Goal: Information Seeking & Learning: Learn about a topic

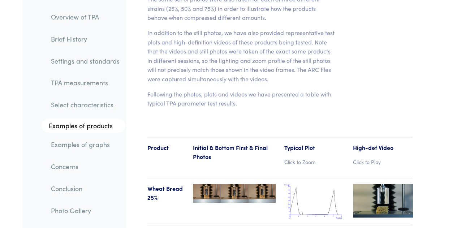
scroll to position [8309, 0]
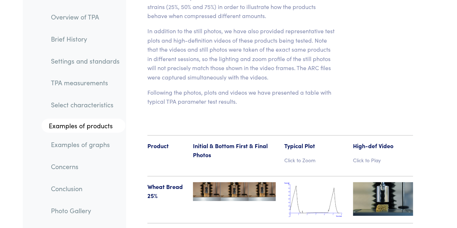
click at [210, 182] on img at bounding box center [234, 191] width 83 height 19
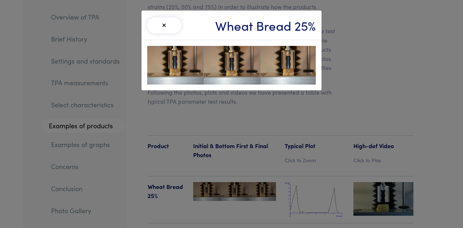
click at [341, 23] on div "× Wheat Bread 25%" at bounding box center [231, 114] width 463 height 228
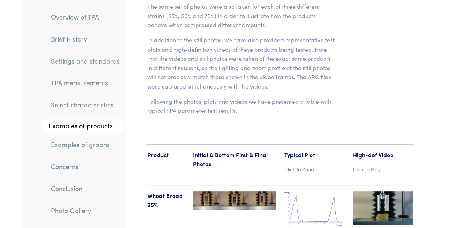
scroll to position [8301, 0]
click at [367, 165] on p "Click to Play" at bounding box center [383, 169] width 60 height 8
click at [387, 191] on img at bounding box center [383, 208] width 60 height 34
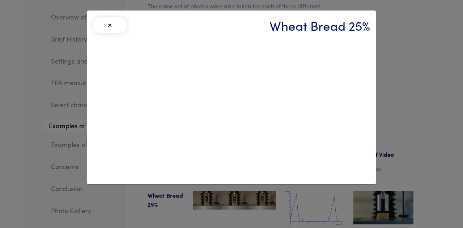
click at [108, 27] on button "×" at bounding box center [110, 25] width 34 height 16
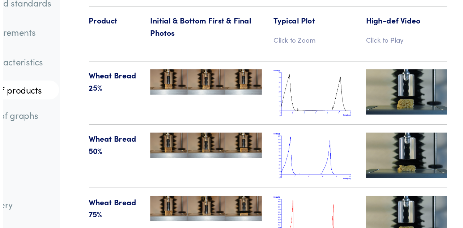
scroll to position [8393, 0]
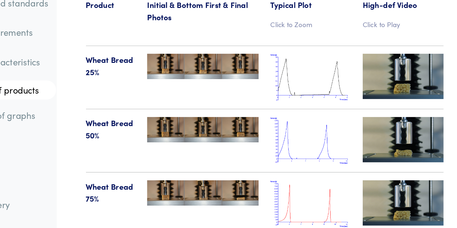
click at [386, 193] on img at bounding box center [383, 210] width 60 height 34
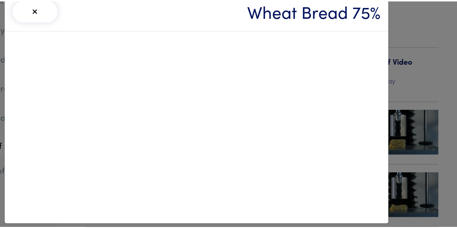
scroll to position [8393, 0]
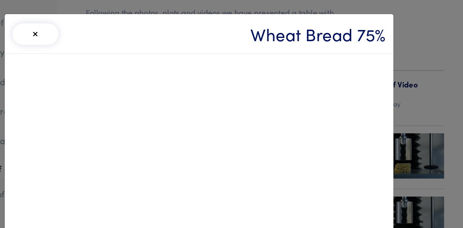
click at [111, 22] on button "×" at bounding box center [110, 25] width 34 height 16
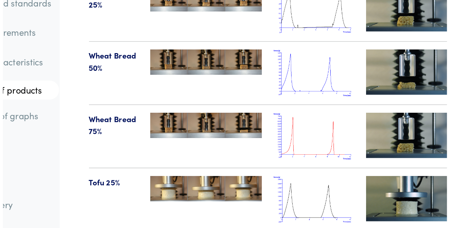
scroll to position [8444, 0]
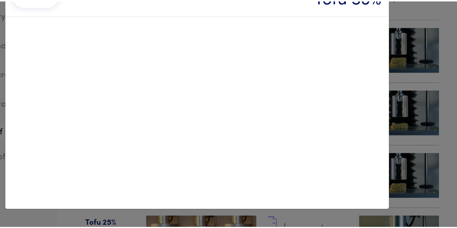
scroll to position [8443, 0]
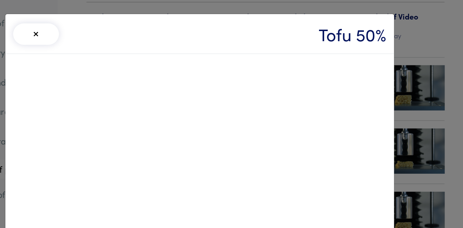
click at [119, 26] on button "×" at bounding box center [110, 25] width 34 height 16
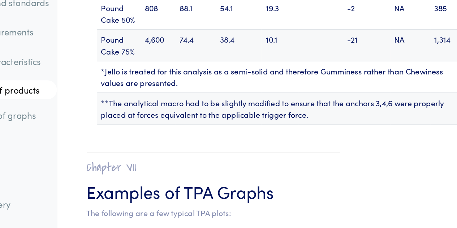
scroll to position [9899, 0]
